Goal: Task Accomplishment & Management: Complete application form

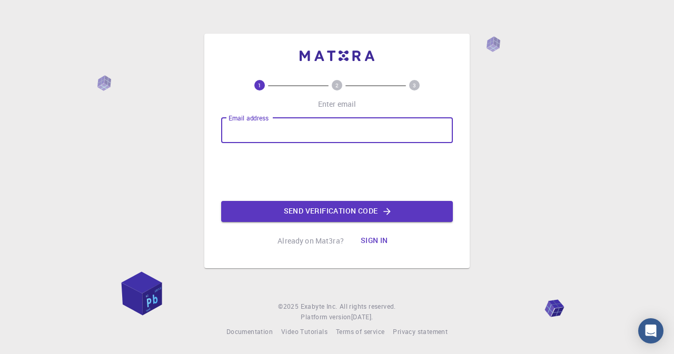
type input "[EMAIL_ADDRESS][DOMAIN_NAME]"
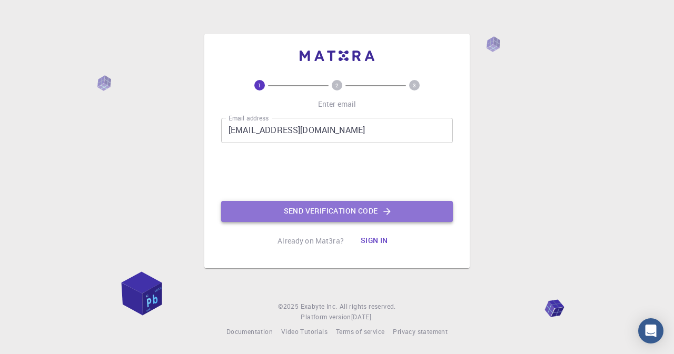
click at [284, 214] on button "Send verification code" at bounding box center [337, 211] width 232 height 21
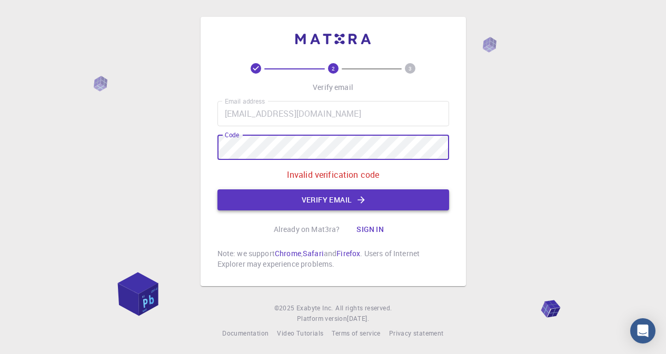
click at [278, 199] on button "Verify email" at bounding box center [333, 200] width 232 height 21
click at [352, 195] on button "Verify email" at bounding box center [333, 200] width 232 height 21
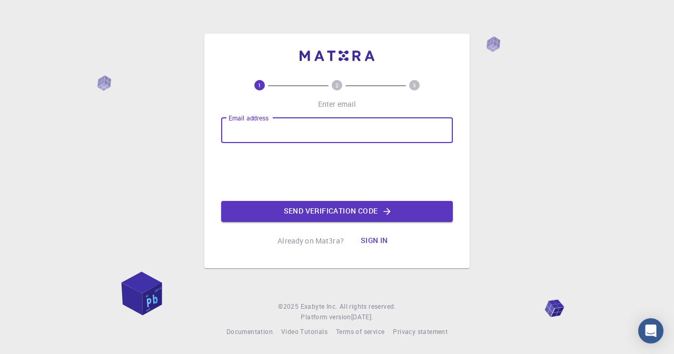
click at [259, 138] on input "Email address" at bounding box center [337, 130] width 232 height 25
type input "[EMAIL_ADDRESS][DOMAIN_NAME]"
click at [314, 214] on button "Send verification code" at bounding box center [337, 211] width 232 height 21
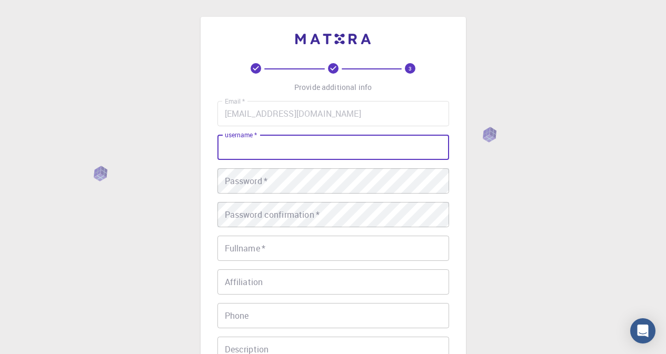
click at [317, 152] on input "username   *" at bounding box center [333, 147] width 232 height 25
type input "Hend"
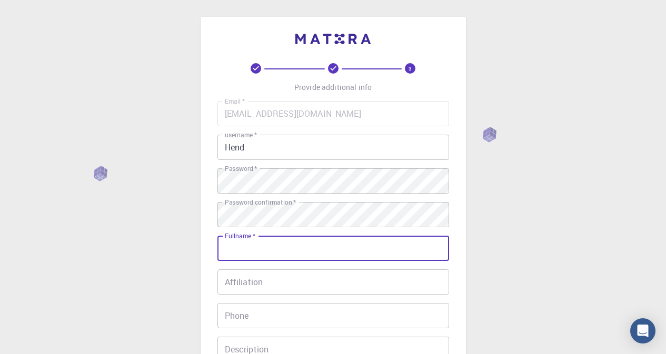
click at [309, 255] on input "Fullname   *" at bounding box center [333, 248] width 232 height 25
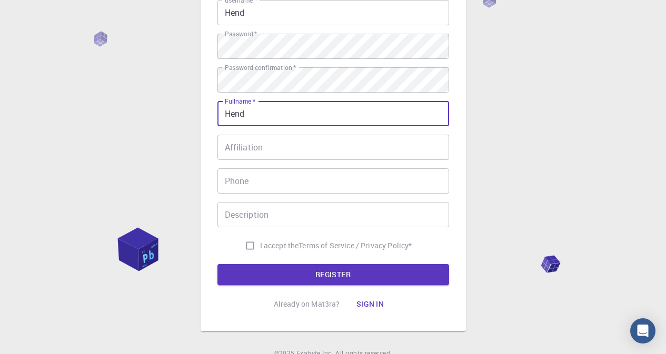
scroll to position [144, 0]
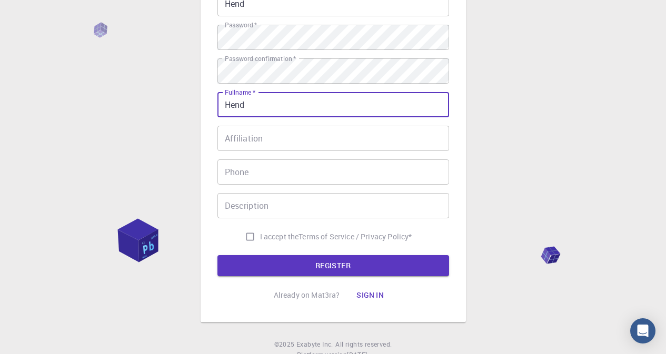
type input "Hend"
click at [248, 239] on input "I accept the Terms of Service / Privacy Policy *" at bounding box center [250, 237] width 20 height 20
checkbox input "true"
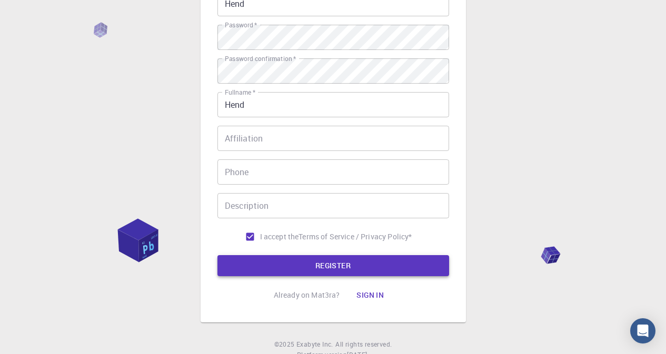
click at [265, 266] on button "REGISTER" at bounding box center [333, 265] width 232 height 21
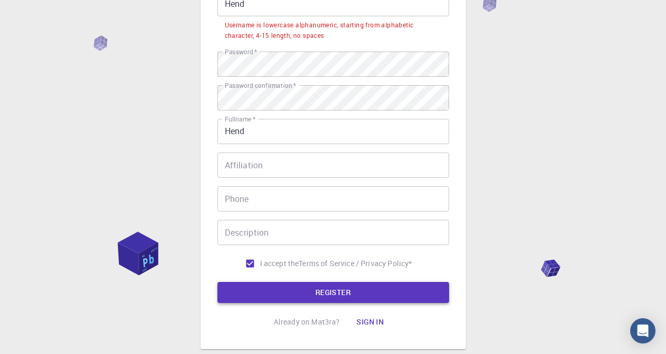
click at [281, 292] on button "REGISTER" at bounding box center [333, 292] width 232 height 21
click at [365, 297] on button "REGISTER" at bounding box center [333, 292] width 232 height 21
click at [293, 289] on button "REGISTER" at bounding box center [333, 292] width 232 height 21
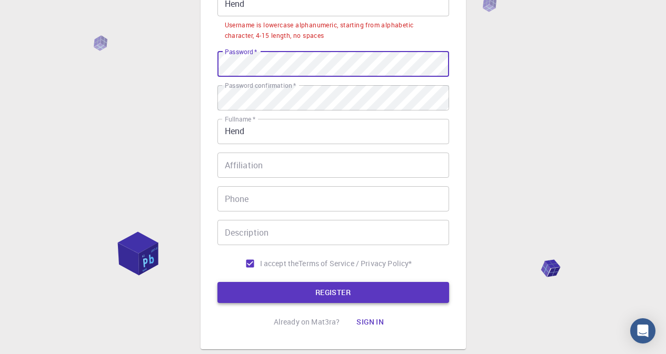
click at [294, 292] on button "REGISTER" at bounding box center [333, 292] width 232 height 21
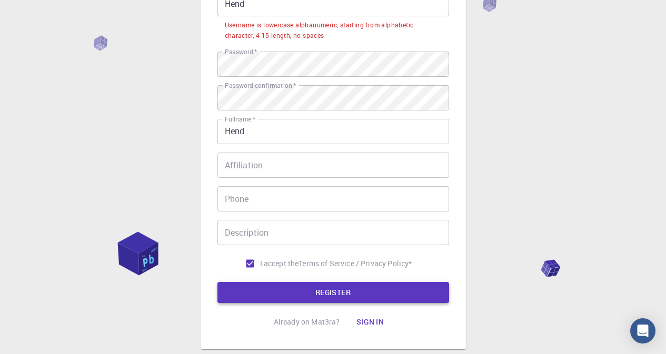
click at [294, 292] on button "REGISTER" at bounding box center [333, 292] width 232 height 21
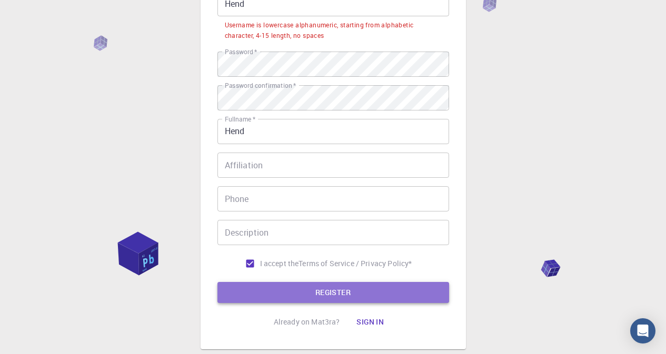
click at [312, 291] on button "REGISTER" at bounding box center [333, 292] width 232 height 21
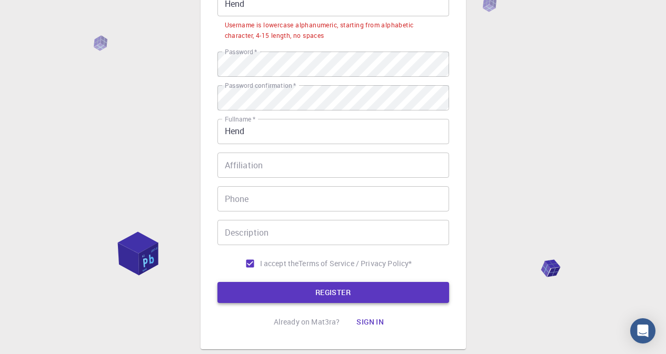
click at [312, 291] on button "REGISTER" at bounding box center [333, 292] width 232 height 21
click at [217, 282] on button "REGISTER" at bounding box center [333, 292] width 232 height 21
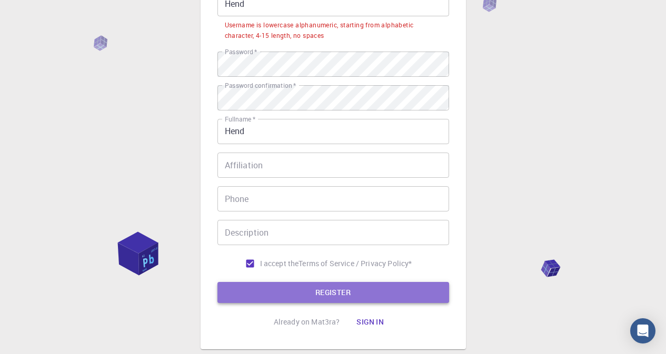
click at [280, 293] on button "REGISTER" at bounding box center [333, 292] width 232 height 21
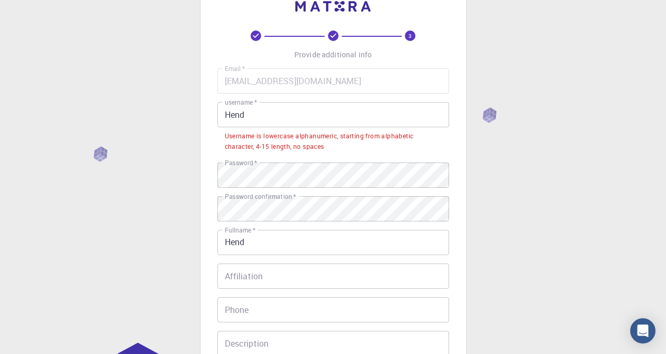
scroll to position [15, 0]
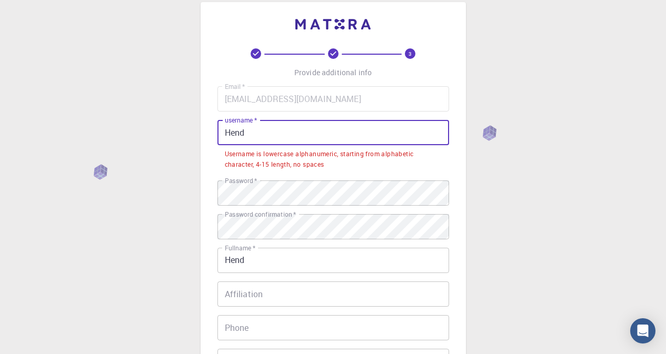
click at [245, 131] on input "Hend" at bounding box center [333, 132] width 232 height 25
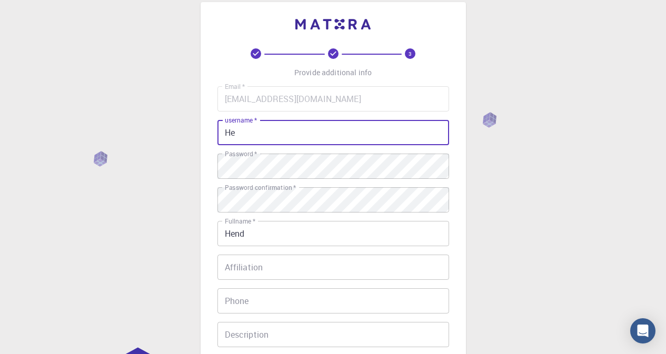
type input "H"
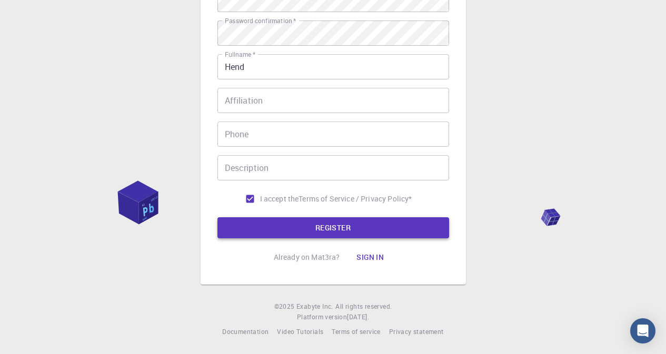
type input "hend81"
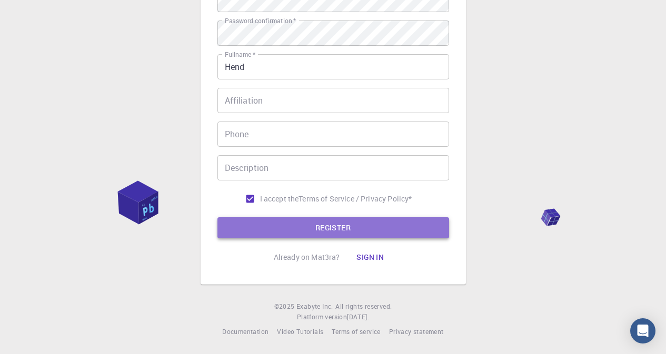
click at [337, 233] on button "REGISTER" at bounding box center [333, 227] width 232 height 21
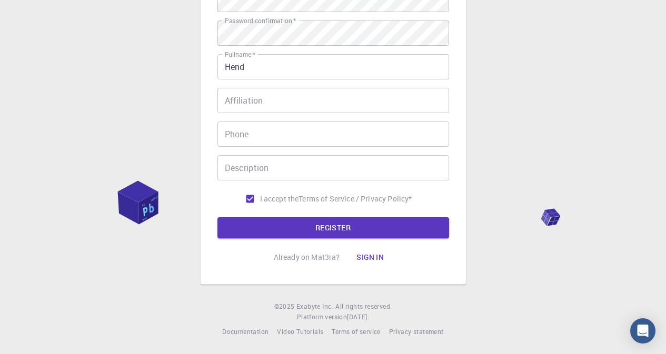
click at [516, 110] on div "3 Provide additional info Email   * [EMAIL_ADDRESS][DOMAIN_NAME] Email   * user…" at bounding box center [333, 86] width 666 height 536
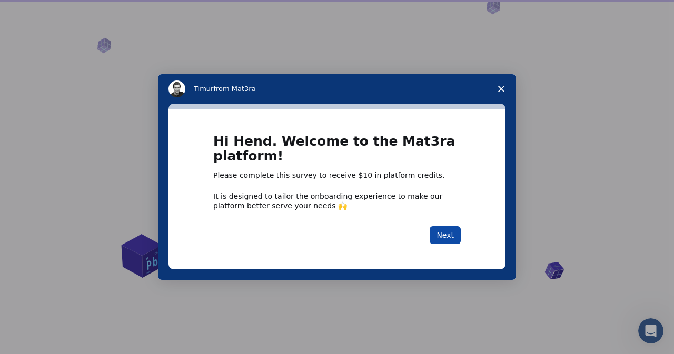
click at [441, 241] on button "Next" at bounding box center [445, 235] width 31 height 18
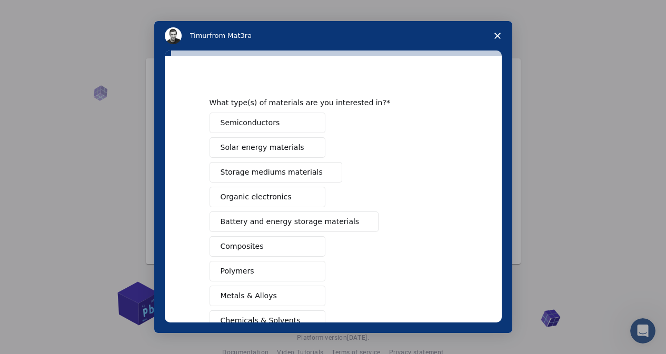
scroll to position [154, 0]
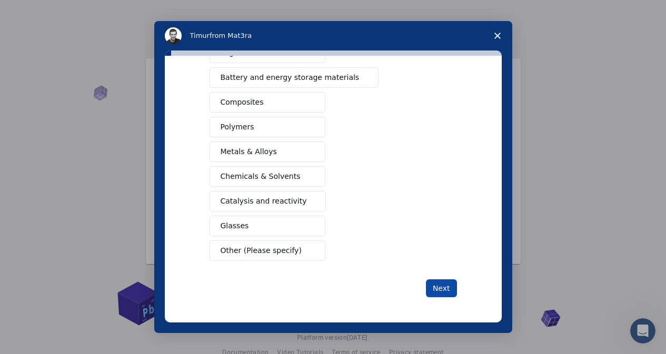
click at [448, 285] on button "Next" at bounding box center [441, 289] width 31 height 18
click at [292, 251] on button "Other (Please specify)" at bounding box center [268, 251] width 116 height 21
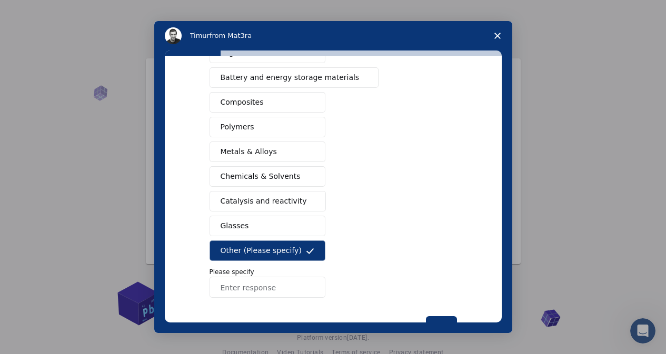
click at [274, 295] on input "Enter response" at bounding box center [268, 287] width 116 height 21
type input "o"
click at [250, 179] on span "Chemicals & Solvents" at bounding box center [261, 176] width 80 height 11
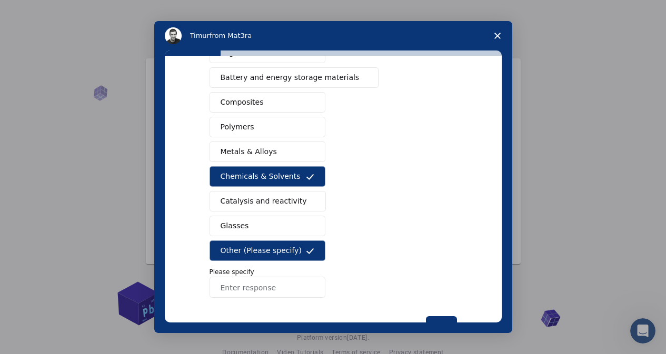
scroll to position [191, 0]
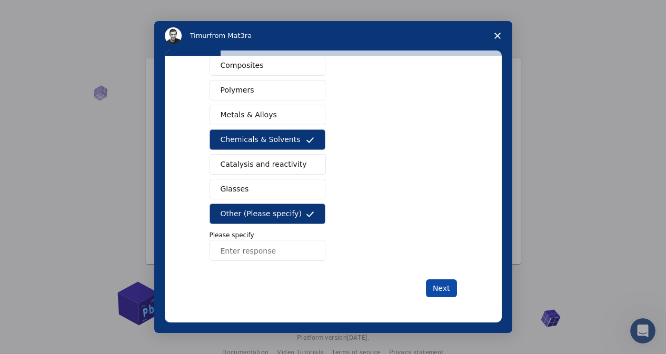
click at [446, 288] on button "Next" at bounding box center [441, 289] width 31 height 18
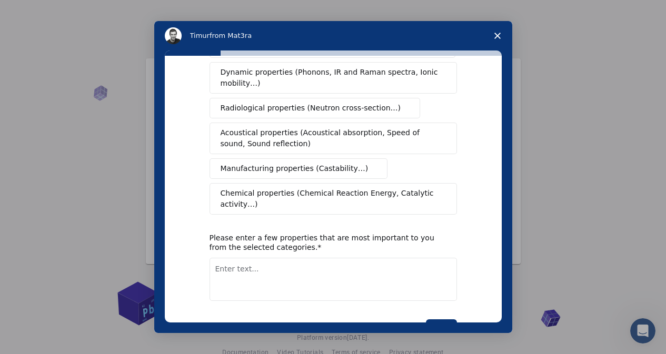
scroll to position [0, 0]
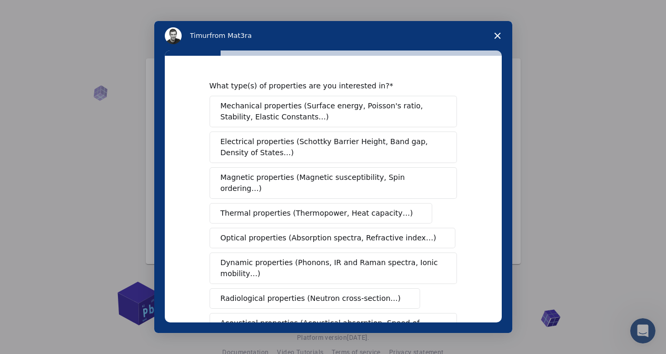
drag, startPoint x: 439, startPoint y: 123, endPoint x: 462, endPoint y: 137, distance: 26.9
click at [462, 137] on div "What type(s) of properties are you interested in? Mechanical properties (Surfac…" at bounding box center [333, 189] width 337 height 267
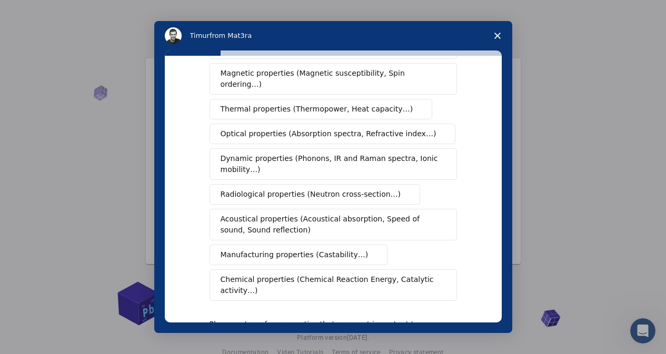
scroll to position [110, 0]
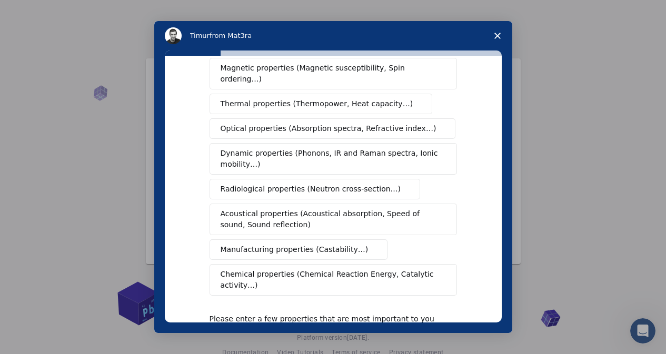
click at [400, 269] on span "Chemical properties (Chemical Reaction Energy, Catalytic activity…)" at bounding box center [330, 280] width 218 height 22
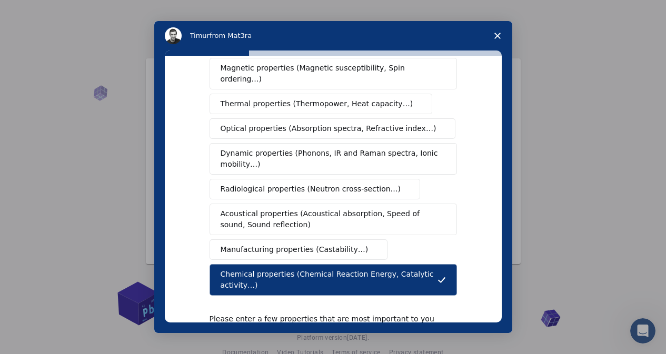
click at [374, 98] on span "Thermal properties (Thermopower, Heat capacity…)" at bounding box center [317, 103] width 193 height 11
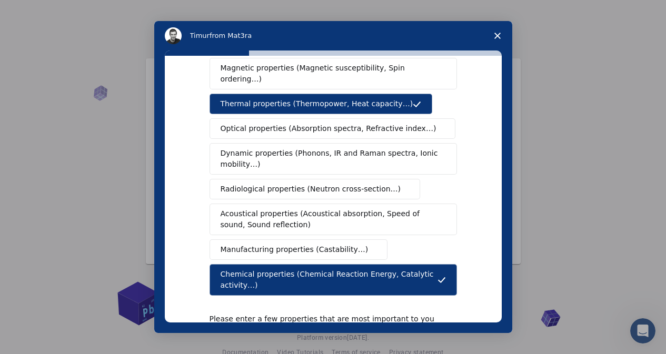
click at [376, 73] on span "Magnetic properties (Magnetic susceptibility, Spin ordering…)" at bounding box center [329, 74] width 217 height 22
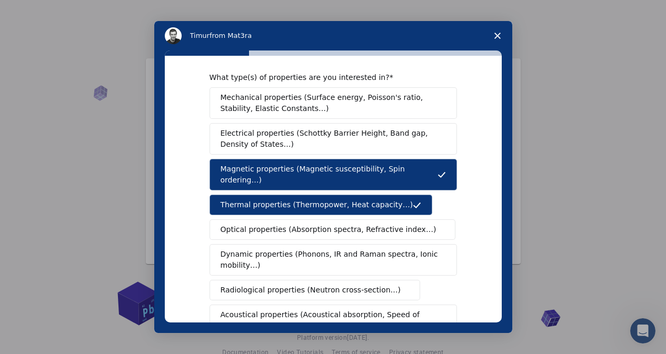
scroll to position [53, 0]
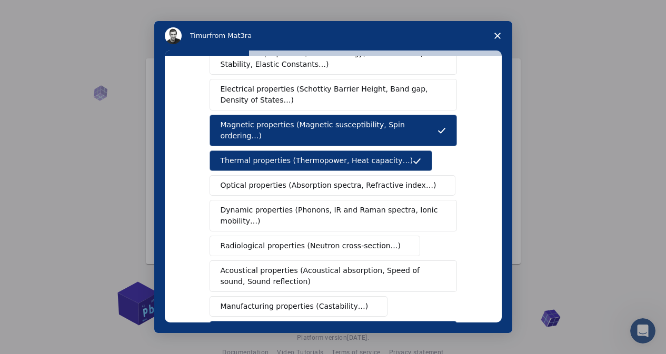
click at [382, 205] on span "Dynamic properties (Phonons, IR and Raman spectra, Ionic mobility…)" at bounding box center [330, 216] width 219 height 22
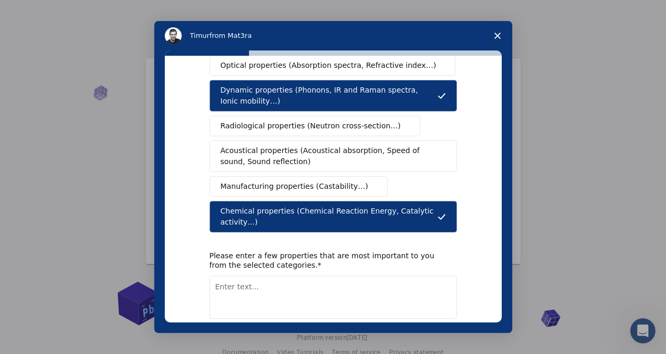
scroll to position [186, 0]
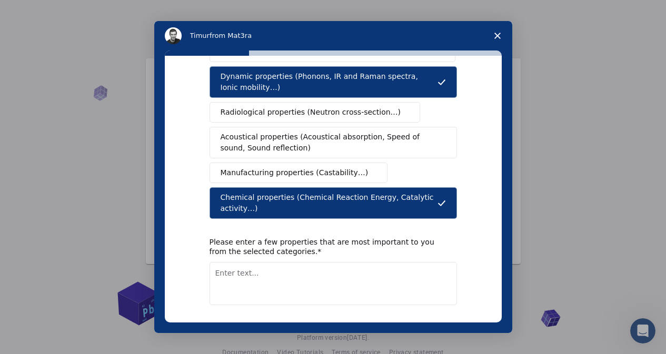
click at [442, 324] on button "Next" at bounding box center [441, 333] width 31 height 18
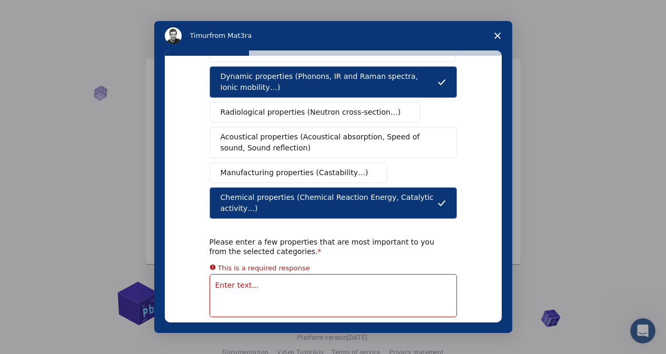
click at [267, 274] on textarea "Enter text..." at bounding box center [334, 295] width 248 height 43
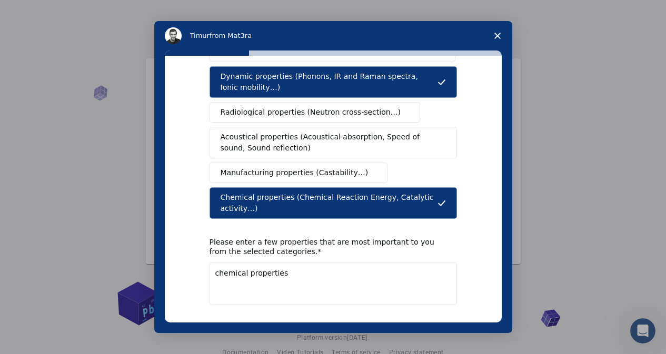
type textarea "chemical properties"
click at [442, 324] on button "Next" at bounding box center [441, 333] width 31 height 18
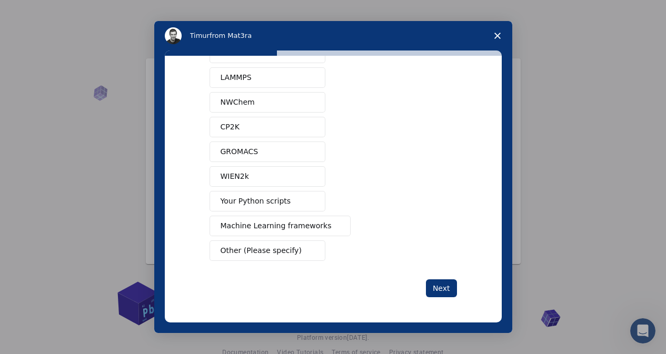
scroll to position [0, 0]
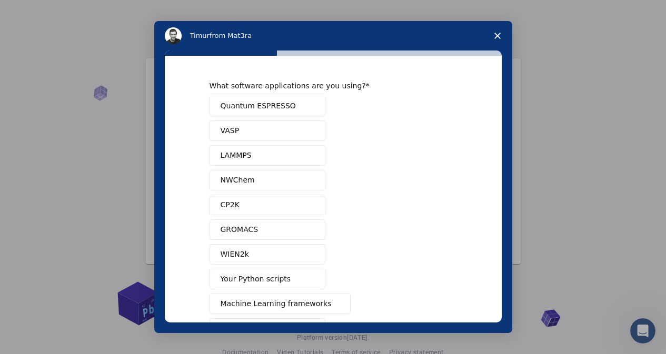
click at [252, 233] on span "GROMACS" at bounding box center [240, 229] width 38 height 11
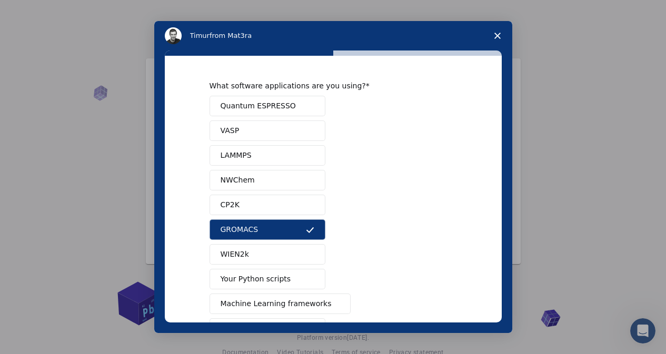
click at [288, 287] on button "Your Python scripts" at bounding box center [268, 279] width 116 height 21
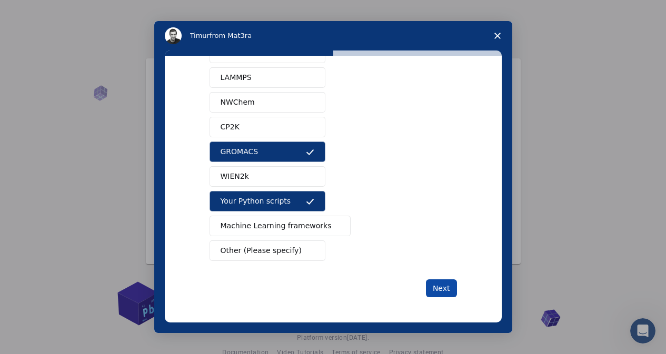
click at [439, 290] on button "Next" at bounding box center [441, 289] width 31 height 18
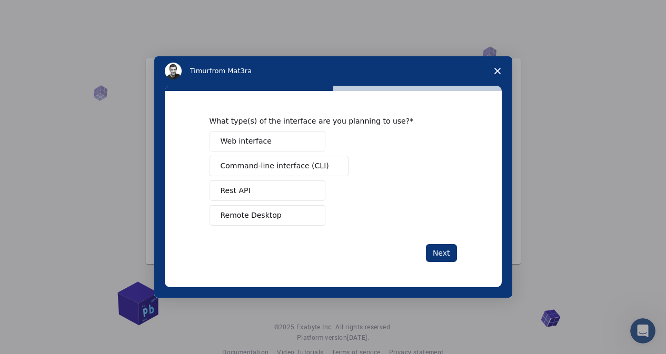
scroll to position [0, 0]
click at [262, 140] on span "Web interface" at bounding box center [246, 141] width 51 height 11
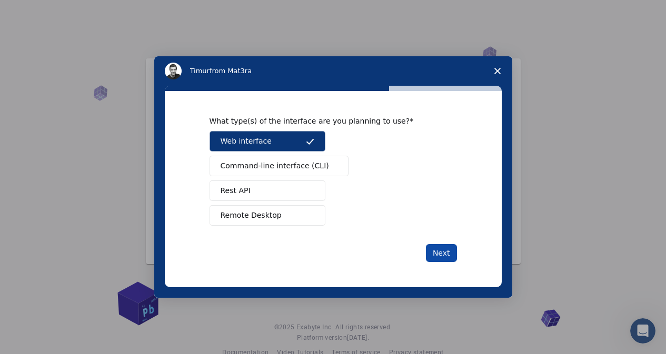
click at [432, 251] on button "Next" at bounding box center [441, 253] width 31 height 18
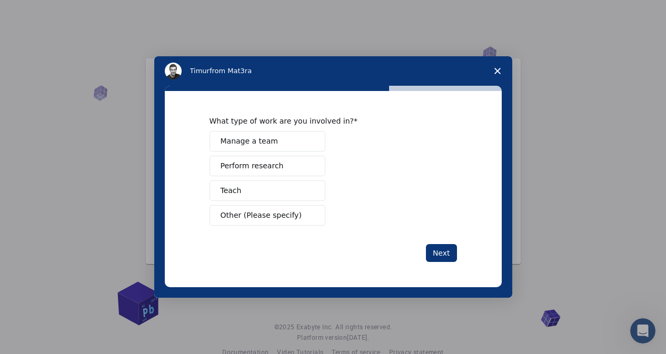
click at [243, 187] on button "Teach" at bounding box center [268, 191] width 116 height 21
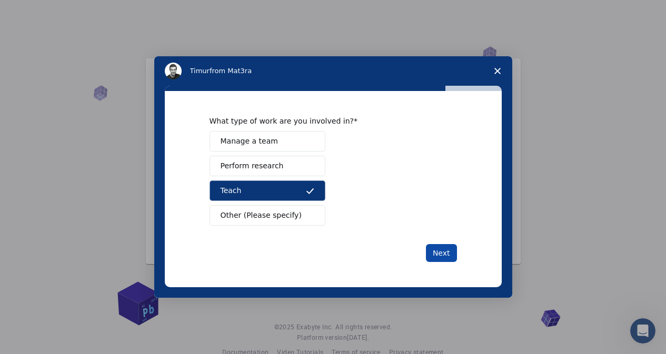
click at [437, 251] on button "Next" at bounding box center [441, 253] width 31 height 18
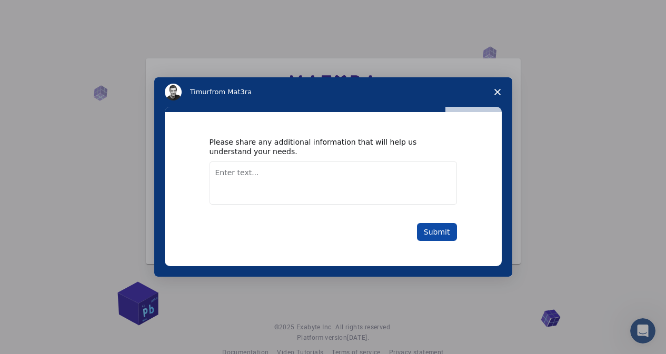
click at [429, 229] on button "Submit" at bounding box center [437, 232] width 40 height 18
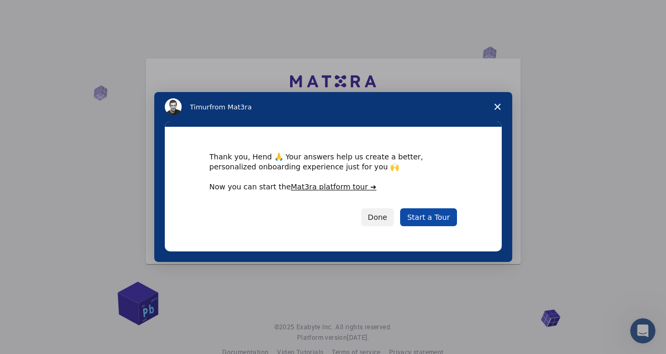
click at [429, 221] on link "Start a Tour" at bounding box center [428, 218] width 56 height 18
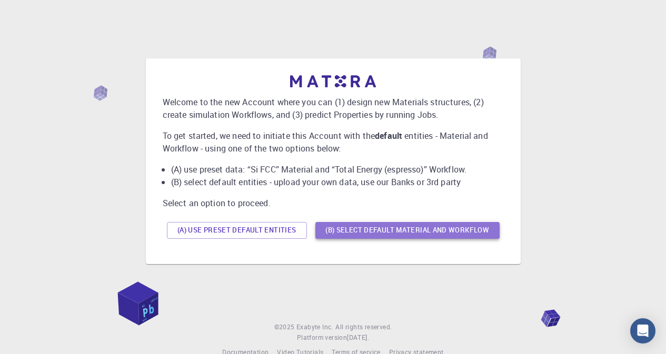
click at [356, 227] on button "(B) Select default material and workflow" at bounding box center [407, 230] width 184 height 17
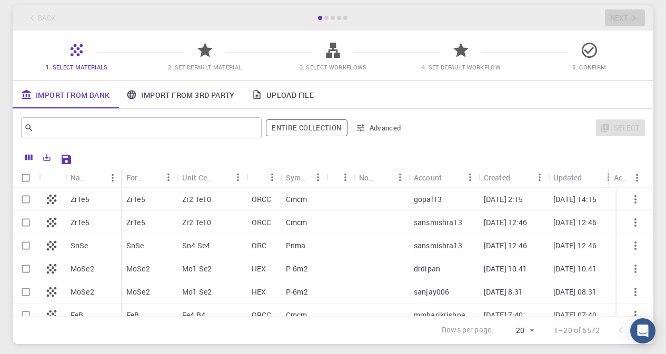
scroll to position [53, 0]
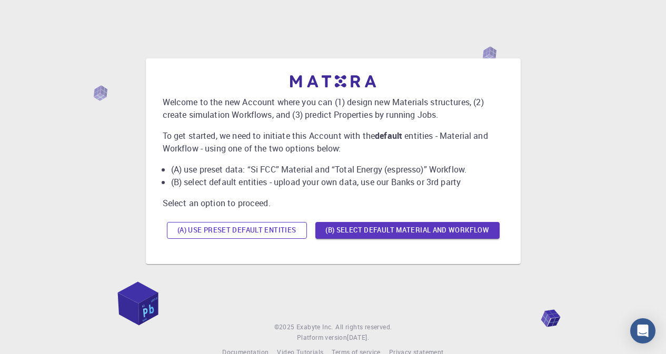
click at [201, 234] on button "(A) Use preset default entities" at bounding box center [237, 230] width 140 height 17
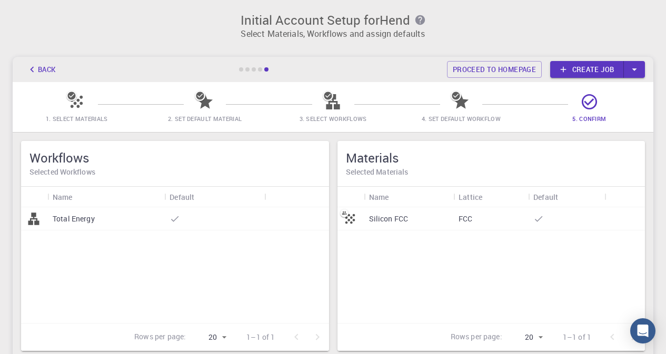
click at [62, 214] on p "Total Energy" at bounding box center [74, 219] width 42 height 11
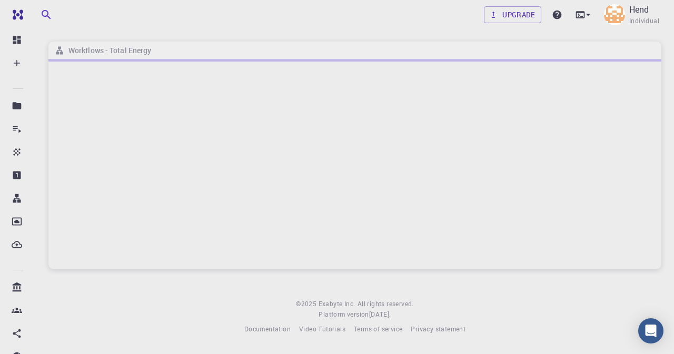
click at [62, 214] on div at bounding box center [354, 165] width 613 height 210
